Goal: Task Accomplishment & Management: Use online tool/utility

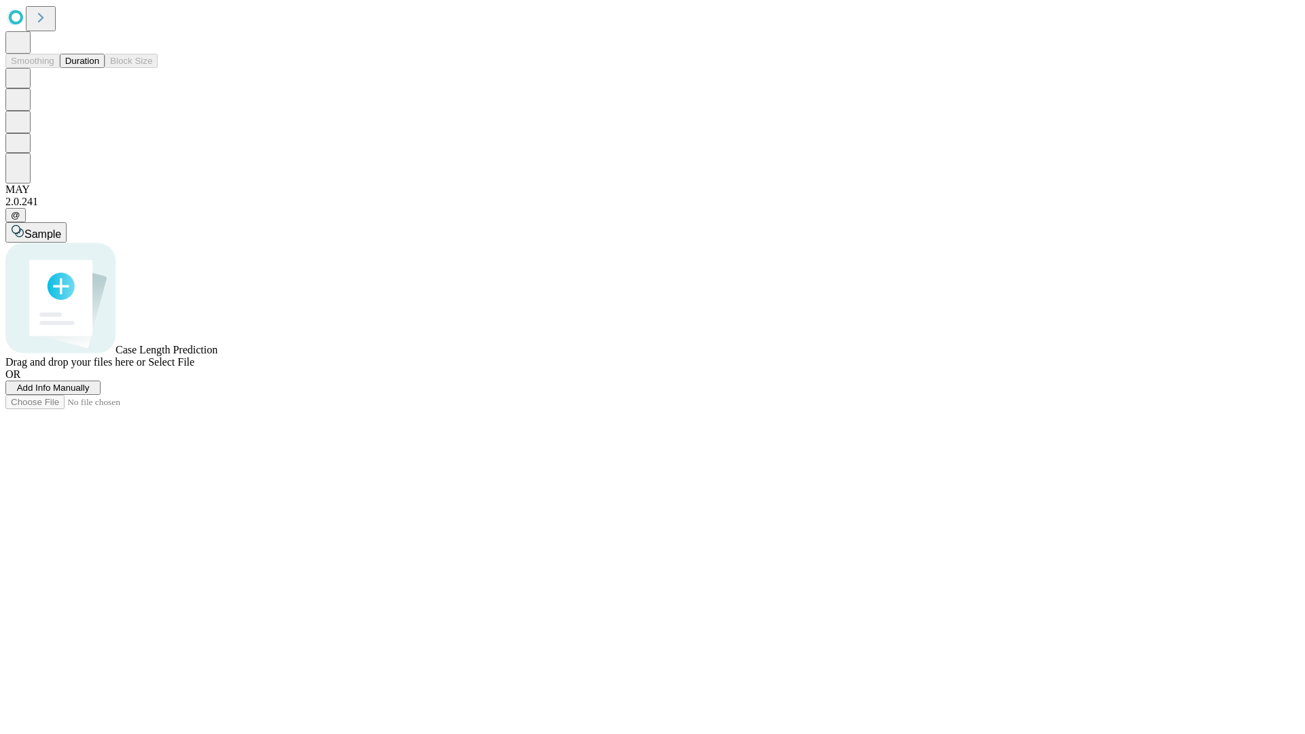
click at [99, 68] on button "Duration" at bounding box center [82, 61] width 45 height 14
click at [90, 393] on span "Add Info Manually" at bounding box center [53, 388] width 73 height 10
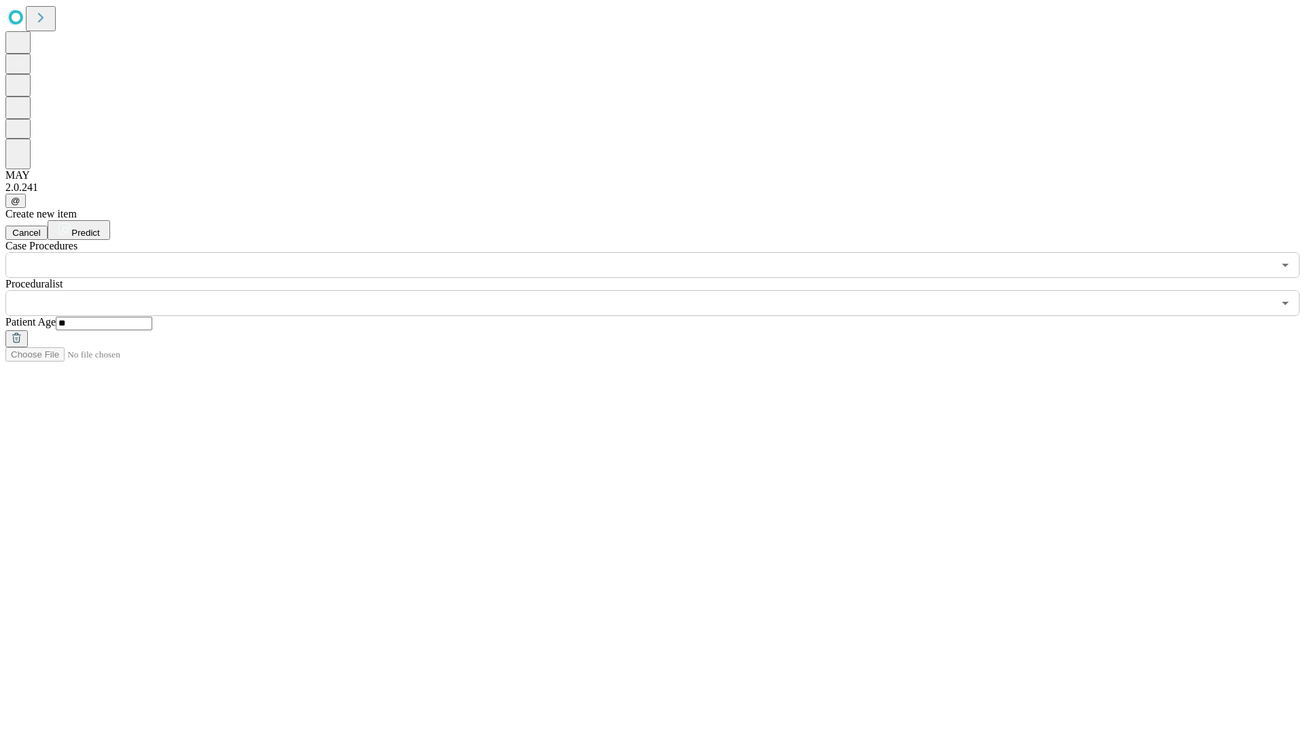
type input "**"
click at [662, 290] on input "text" at bounding box center [639, 303] width 1268 height 26
